Goal: Obtain resource: Obtain resource

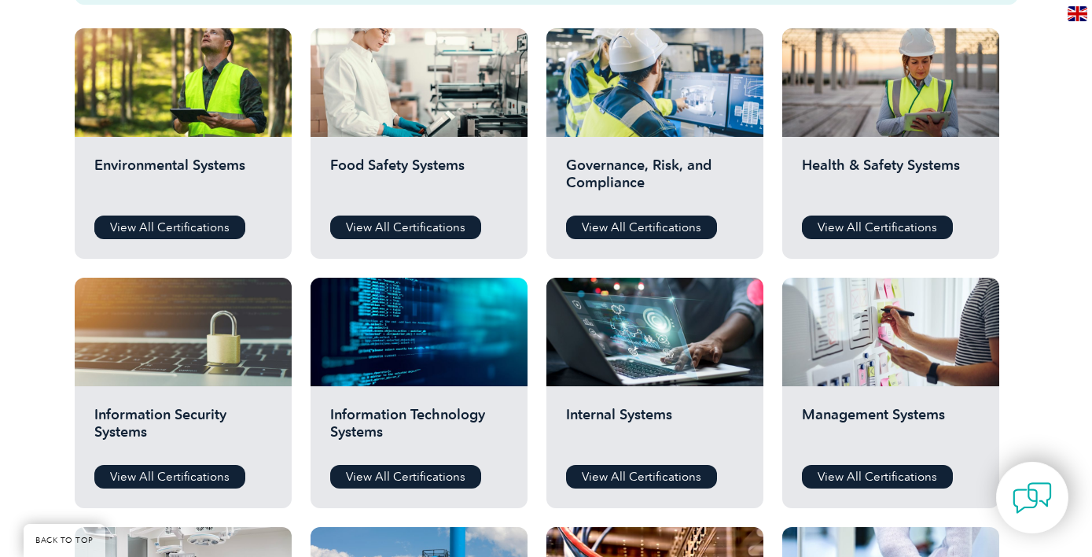
scroll to position [593, 0]
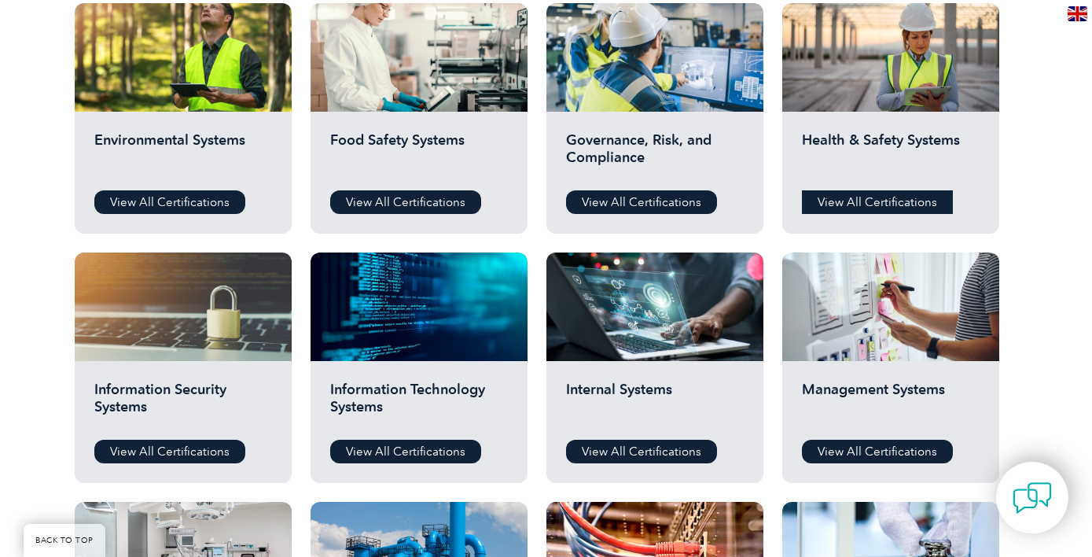
click at [852, 206] on link "View All Certifications" at bounding box center [877, 202] width 151 height 24
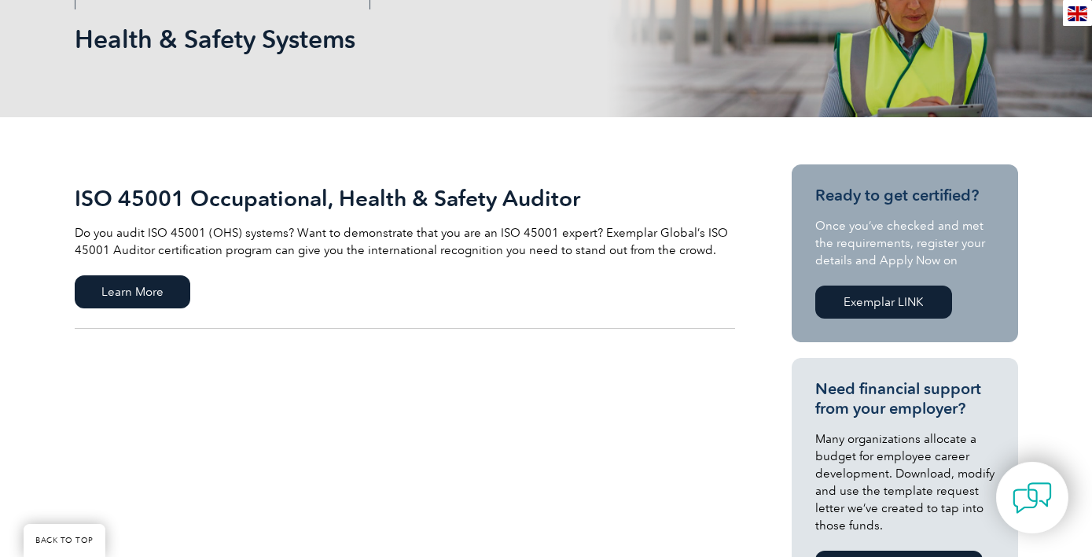
scroll to position [229, 0]
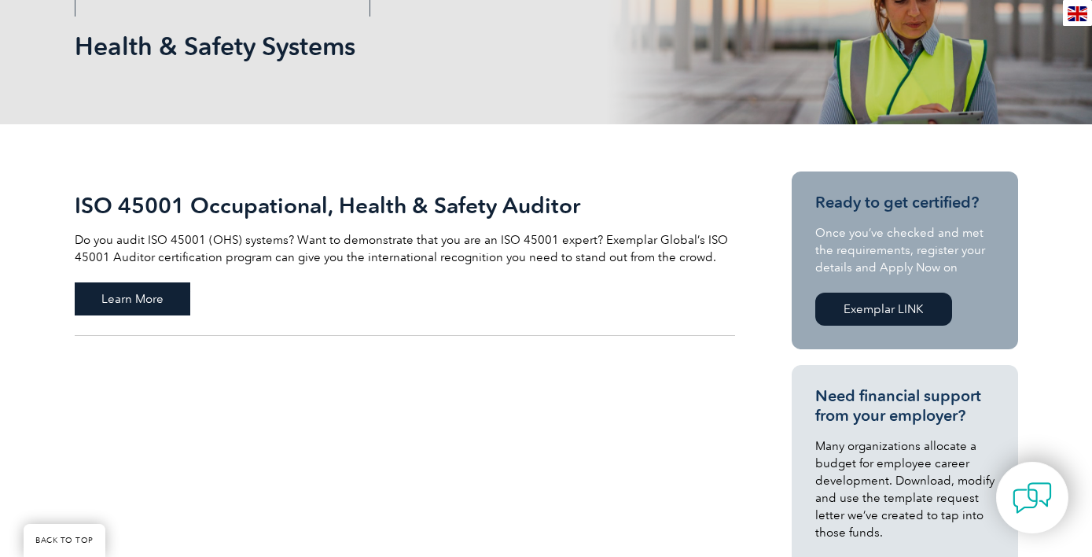
click at [142, 301] on span "Learn More" at bounding box center [133, 298] width 116 height 33
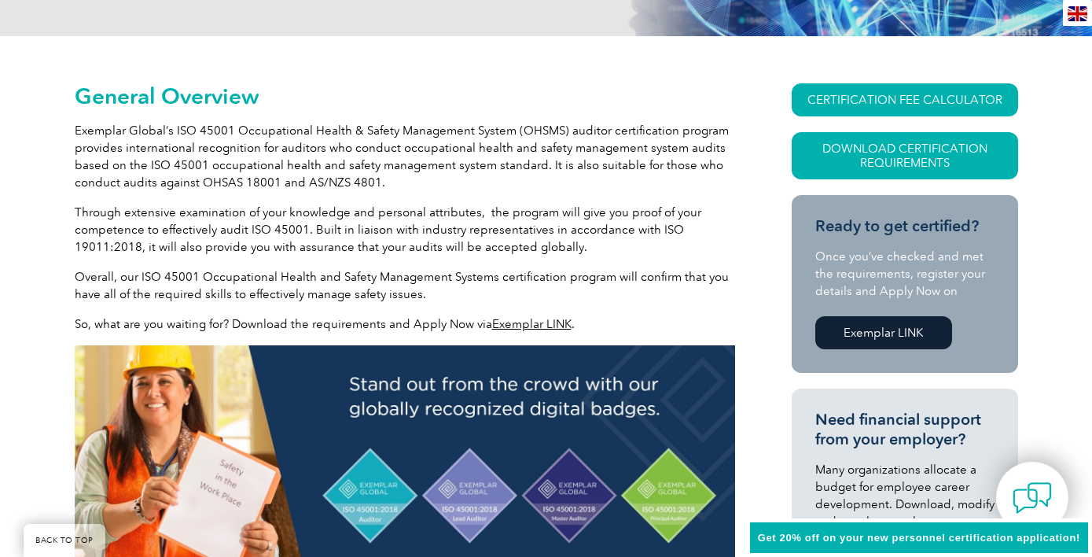
scroll to position [318, 0]
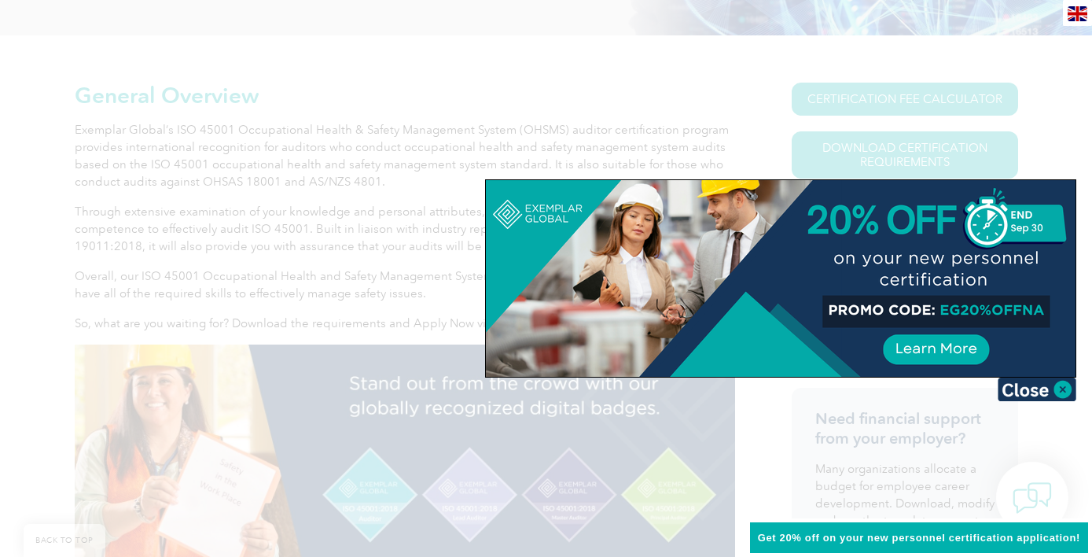
click at [1058, 82] on div at bounding box center [546, 278] width 1092 height 557
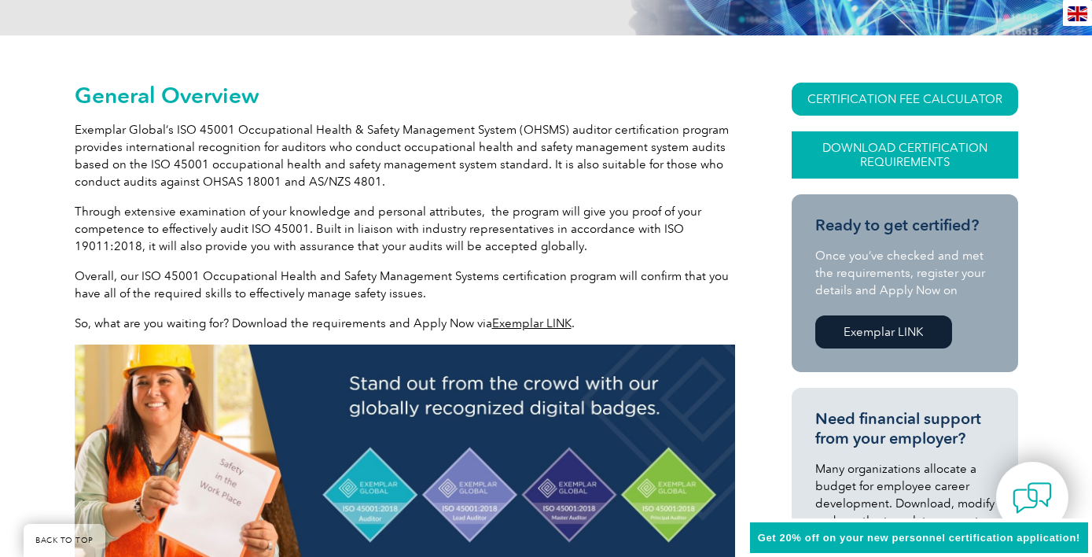
click at [882, 157] on link "Download Certification Requirements" at bounding box center [905, 154] width 227 height 47
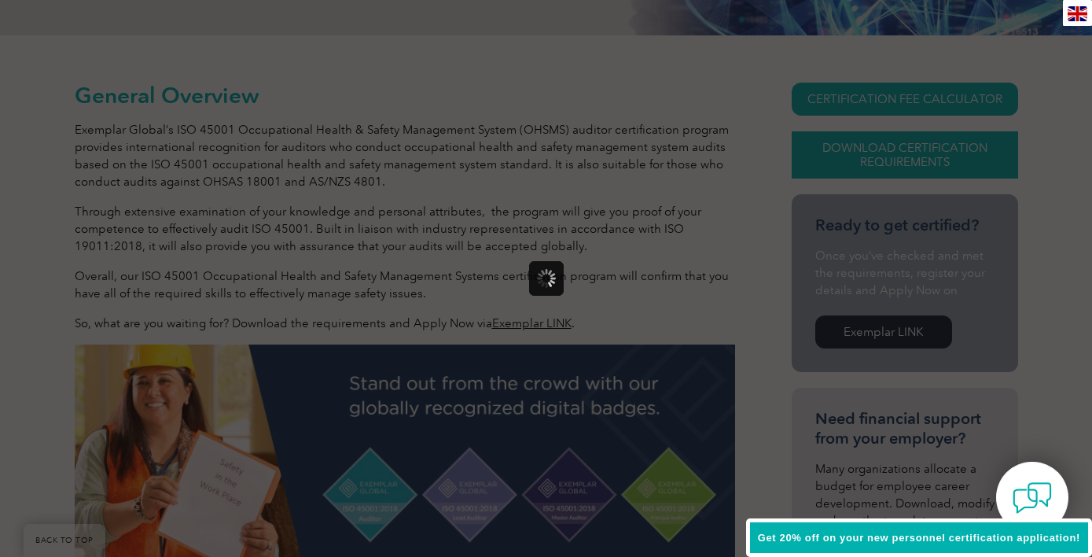
scroll to position [0, 0]
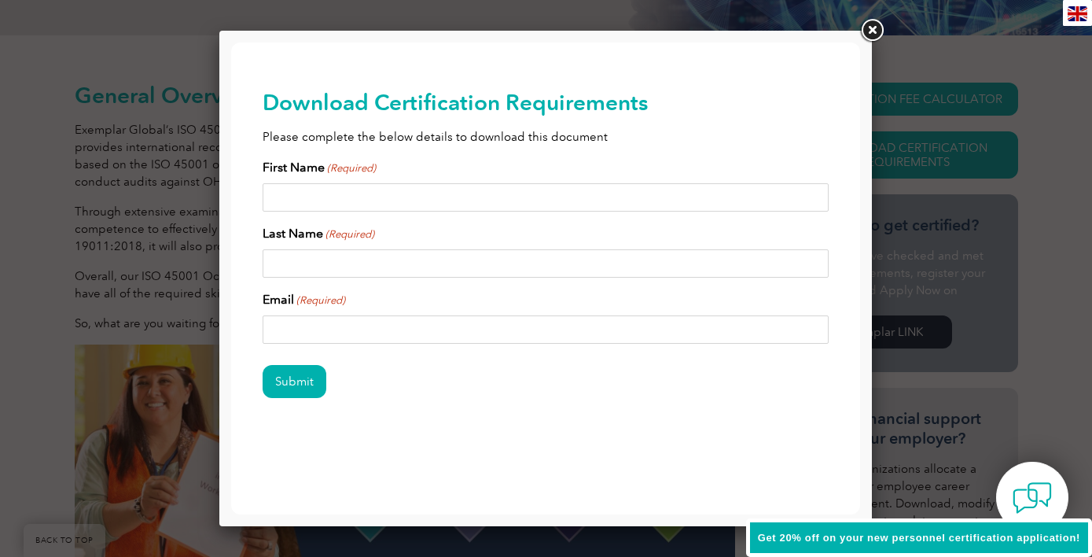
click at [873, 28] on link at bounding box center [872, 31] width 28 height 28
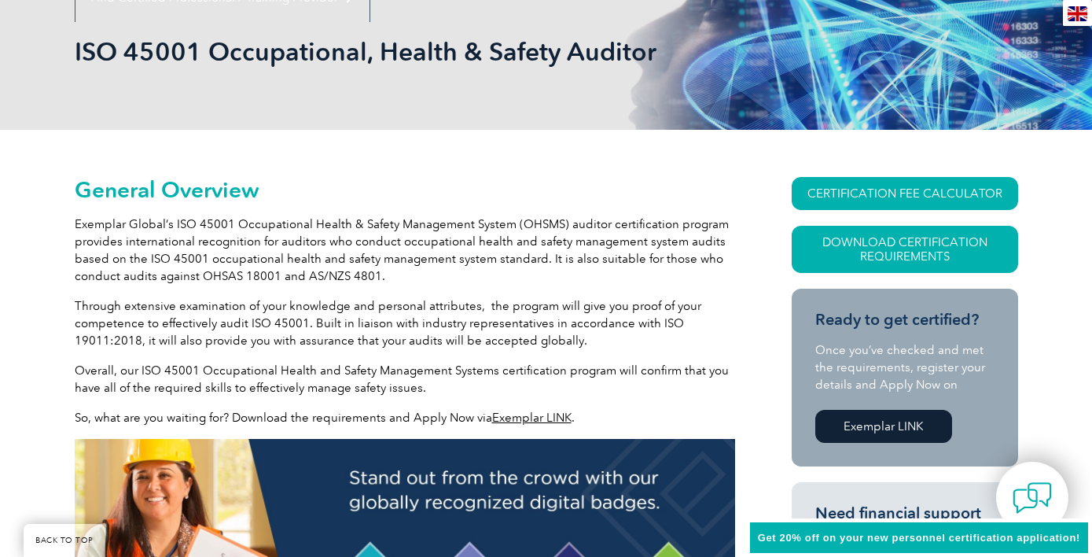
scroll to position [222, 0]
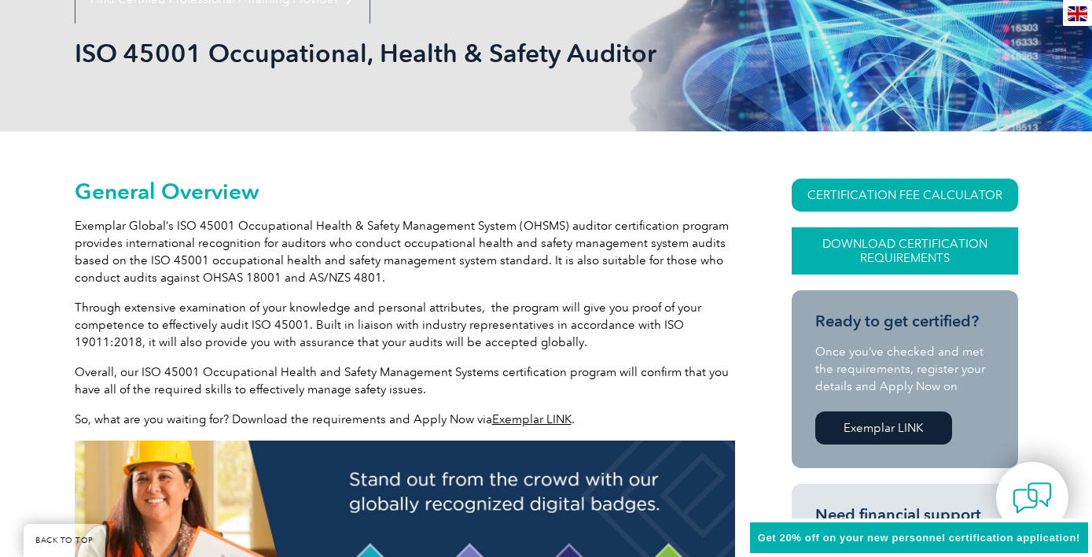
click at [897, 241] on link "Download Certification Requirements" at bounding box center [905, 250] width 227 height 47
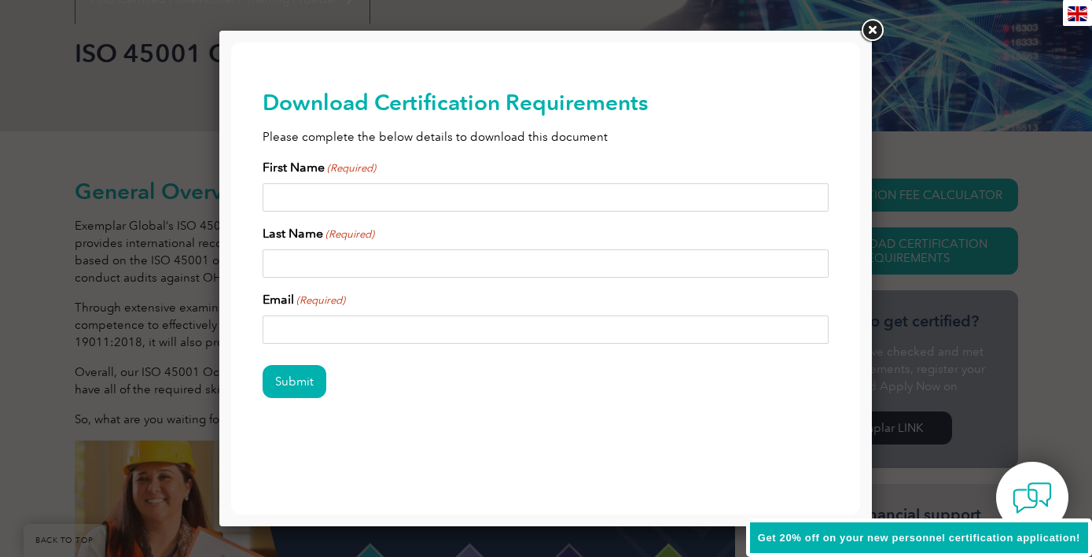
scroll to position [0, 0]
click at [420, 190] on input "First Name (Required)" at bounding box center [546, 197] width 566 height 28
type input "Suzanne"
type input "Orme"
type input "suzanne@enviroease.com.au"
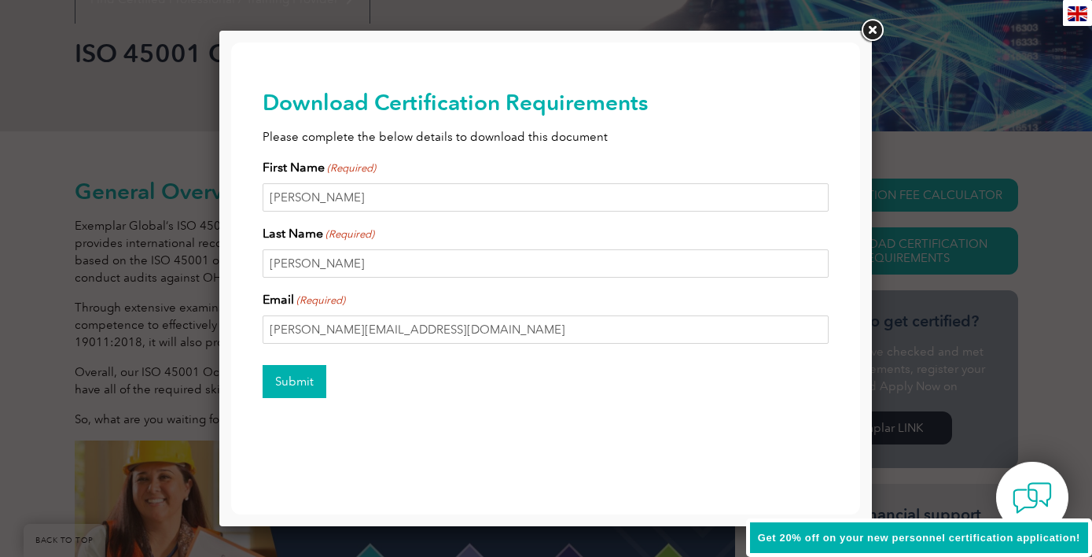
click at [310, 382] on input "Submit" at bounding box center [295, 381] width 64 height 33
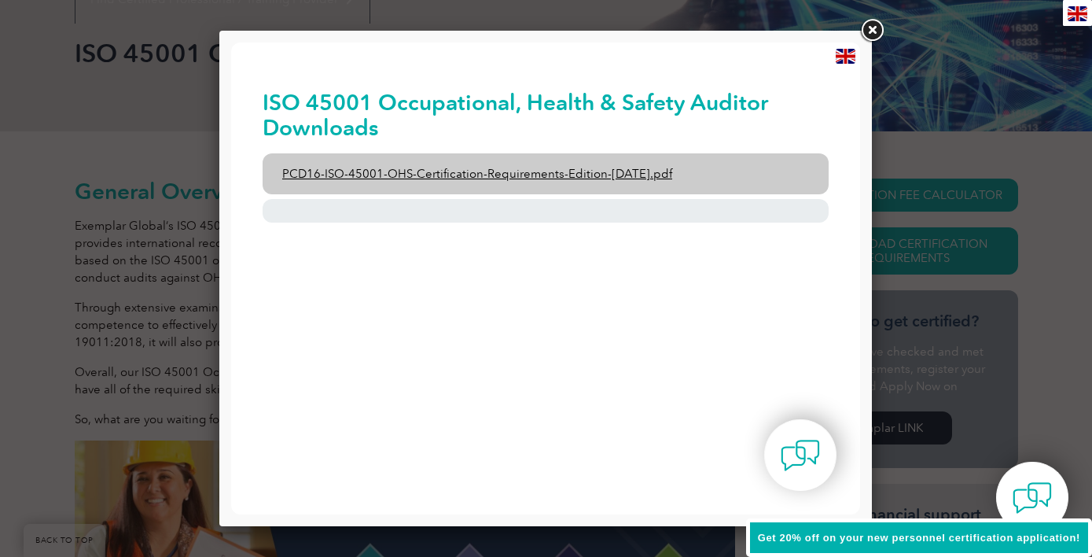
click at [466, 175] on link "PCD16-ISO-45001-OHS-Certification-Requirements-Edition-2-April-2022.pdf" at bounding box center [546, 173] width 566 height 41
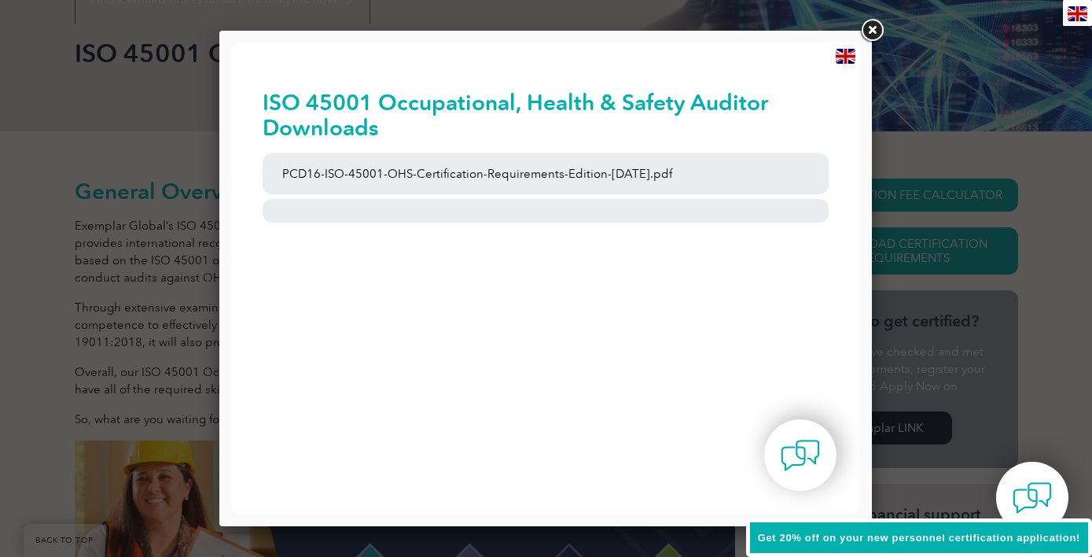
click at [874, 28] on link at bounding box center [872, 31] width 28 height 28
